Goal: Task Accomplishment & Management: Use online tool/utility

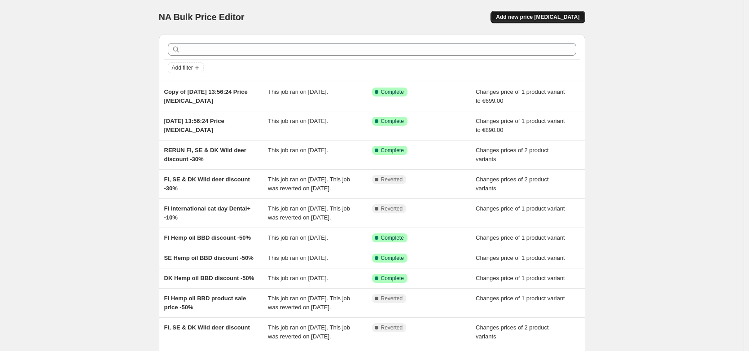
click at [554, 19] on span "Add new price [MEDICAL_DATA]" at bounding box center [537, 16] width 83 height 7
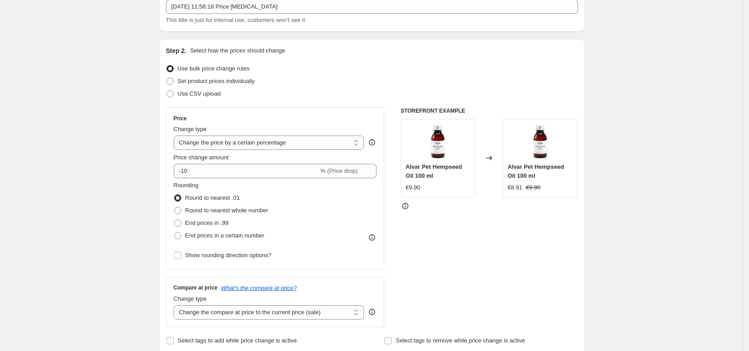
scroll to position [197, 0]
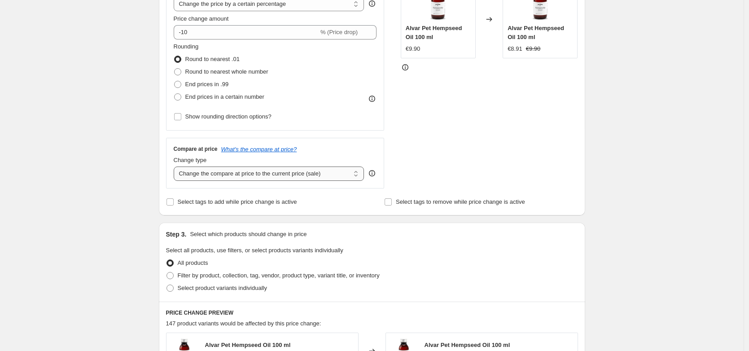
click at [332, 174] on select "Change the compare at price to the current price (sale) Change the compare at p…" at bounding box center [269, 173] width 191 height 14
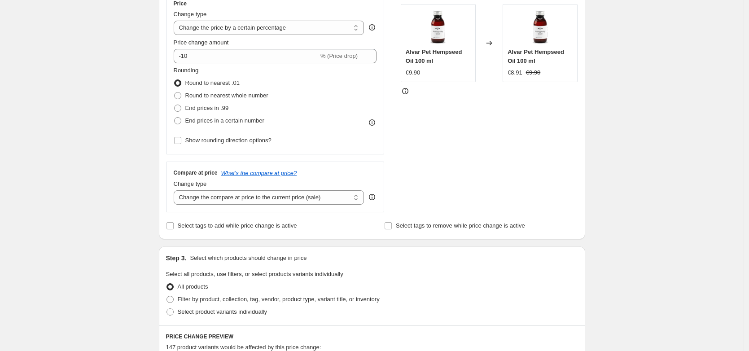
click at [334, 20] on div "Change type Change the price to a certain amount Change the price by a certain …" at bounding box center [269, 22] width 191 height 25
click at [334, 24] on select "Change the price to a certain amount Change the price by a certain amount Chang…" at bounding box center [269, 28] width 191 height 14
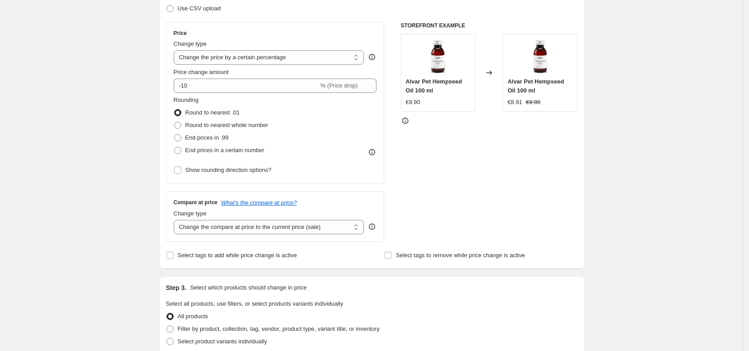
scroll to position [112, 0]
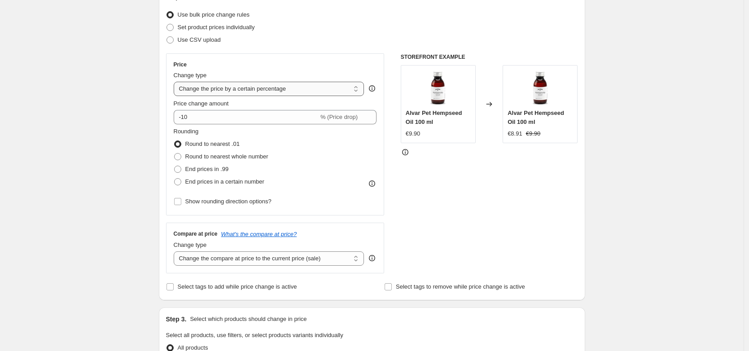
click at [316, 95] on select "Change the price to a certain amount Change the price by a certain amount Chang…" at bounding box center [269, 89] width 191 height 14
click at [298, 83] on select "Change the price to a certain amount Change the price by a certain amount Chang…" at bounding box center [269, 89] width 191 height 14
select select "bcap"
click at [176, 82] on select "Change the price to a certain amount Change the price by a certain amount Chang…" at bounding box center [269, 89] width 191 height 14
type input "-12.00"
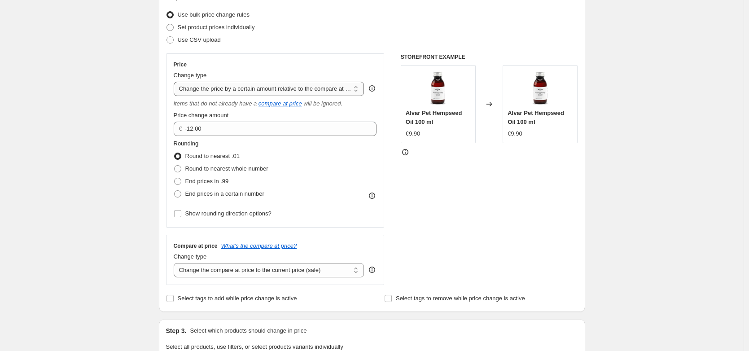
click at [303, 88] on select "Change the price to a certain amount Change the price by a certain amount Chang…" at bounding box center [269, 89] width 191 height 14
drag, startPoint x: 70, startPoint y: 116, endPoint x: 64, endPoint y: 34, distance: 82.7
